Goal: Information Seeking & Learning: Learn about a topic

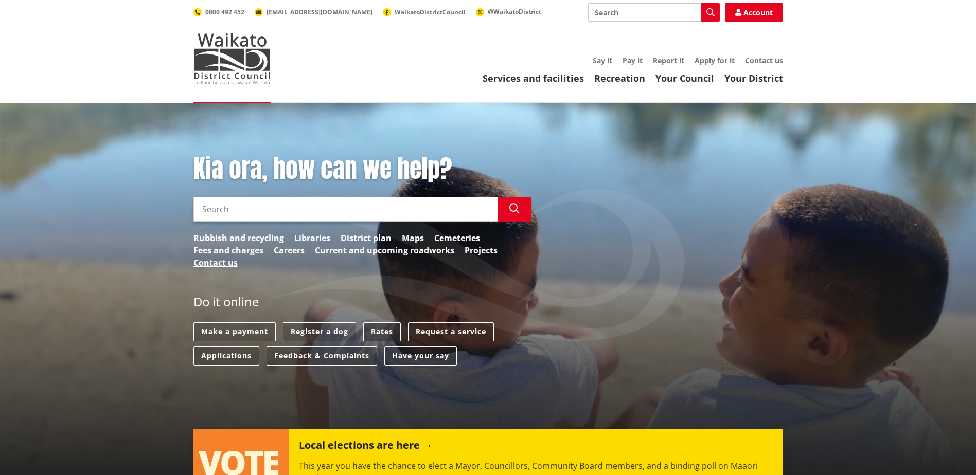
click at [399, 330] on link "Rates" at bounding box center [382, 332] width 38 height 19
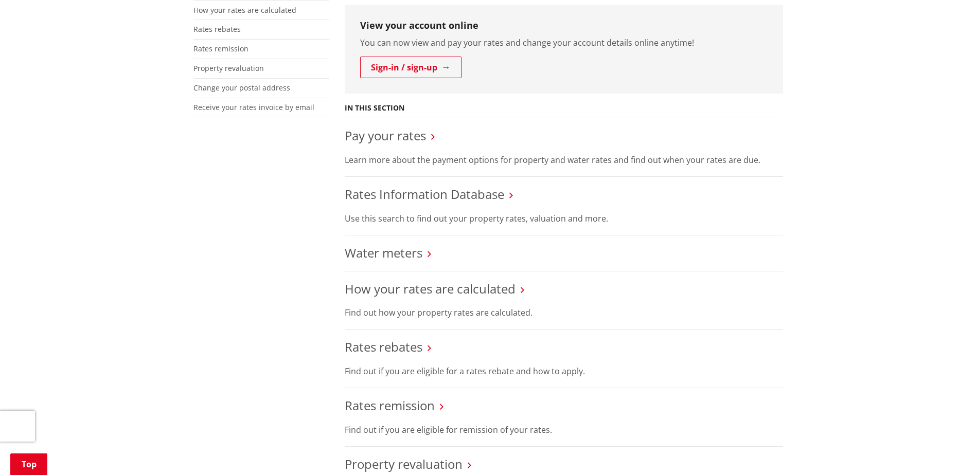
scroll to position [309, 0]
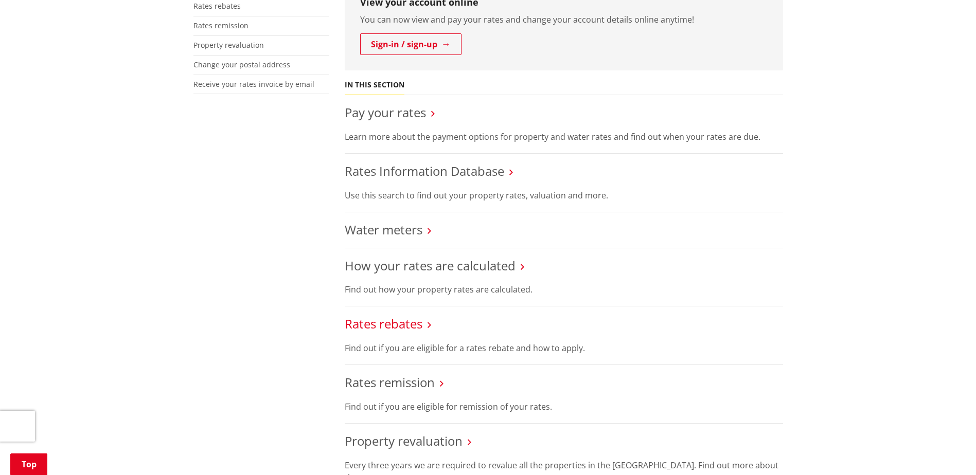
click at [378, 320] on link "Rates rebates" at bounding box center [384, 323] width 78 height 17
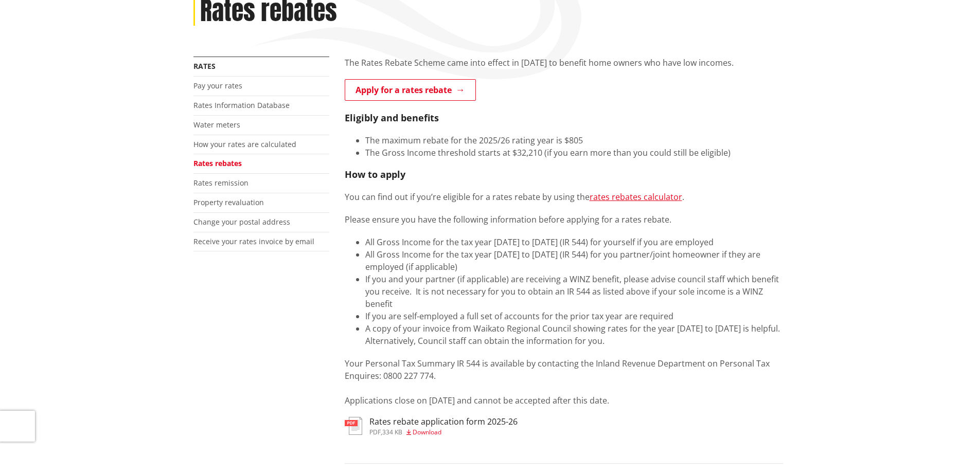
scroll to position [309, 0]
